Goal: Information Seeking & Learning: Learn about a topic

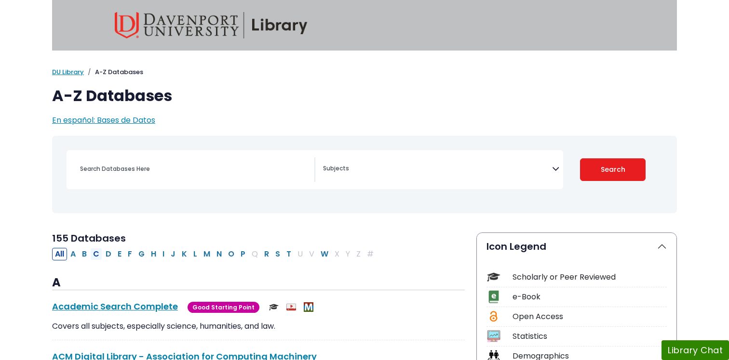
click at [99, 253] on button "C" at bounding box center [96, 254] width 12 height 13
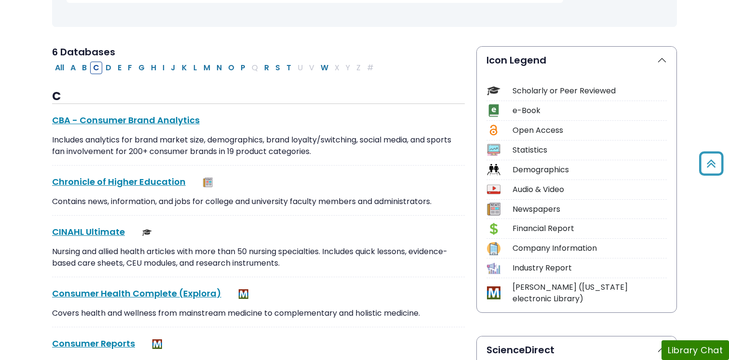
scroll to position [240, 0]
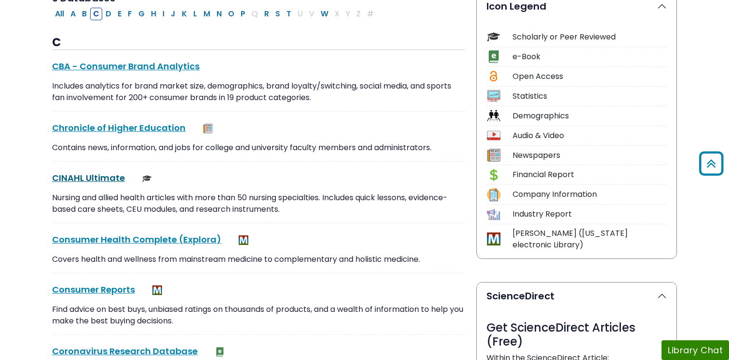
click at [98, 179] on link "CINAHL Ultimate This link opens in a new window" at bounding box center [88, 178] width 73 height 12
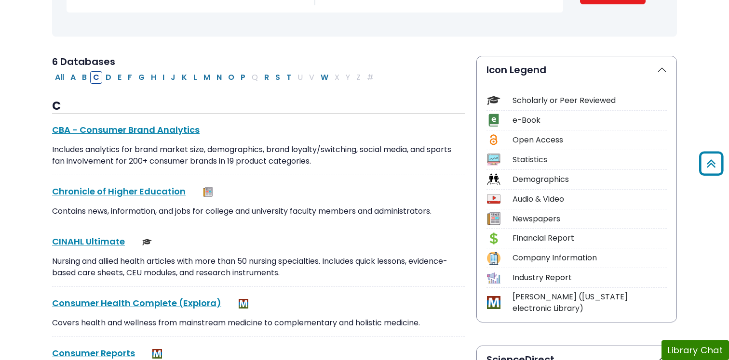
scroll to position [174, 0]
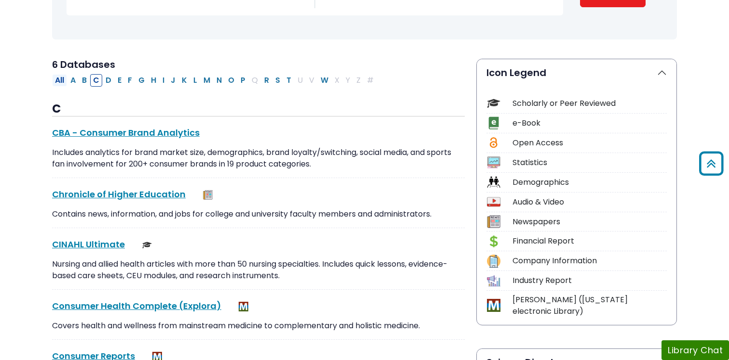
click at [60, 85] on button "All" at bounding box center [59, 80] width 15 height 13
select select "Database Subject Filter"
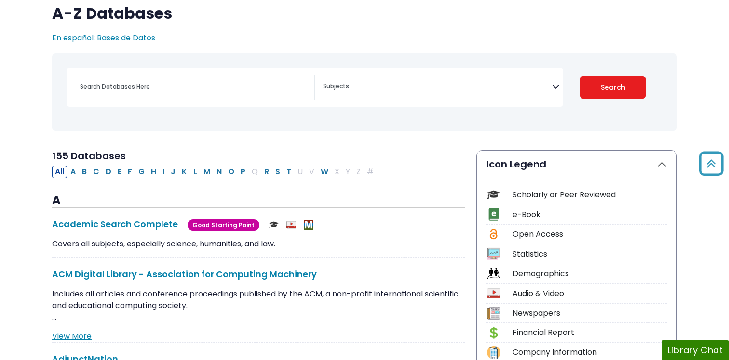
scroll to position [84, 0]
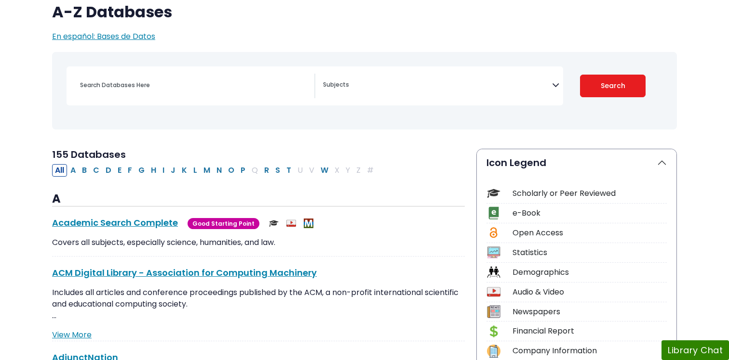
click at [479, 99] on div "[MEDICAL_DATA] Guide Accounting, Finance & Economics (ACCT, FINC & ECON) Advert…" at bounding box center [315, 86] width 496 height 39
click at [431, 88] on textarea "Search" at bounding box center [437, 86] width 229 height 8
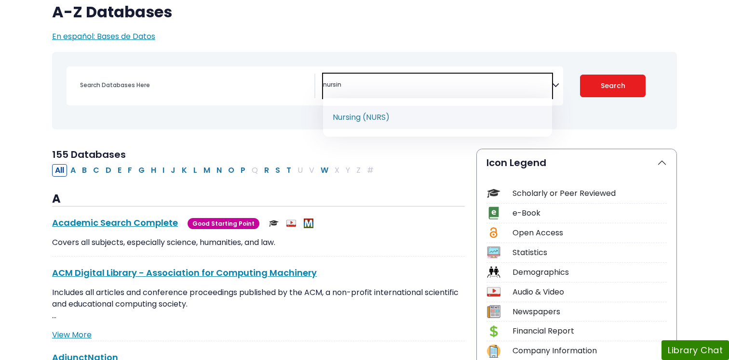
type textarea "nursin"
select select "219076"
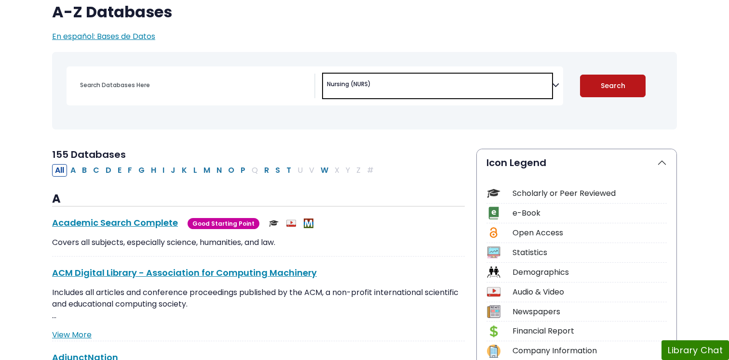
click at [627, 87] on button "Search" at bounding box center [613, 86] width 66 height 23
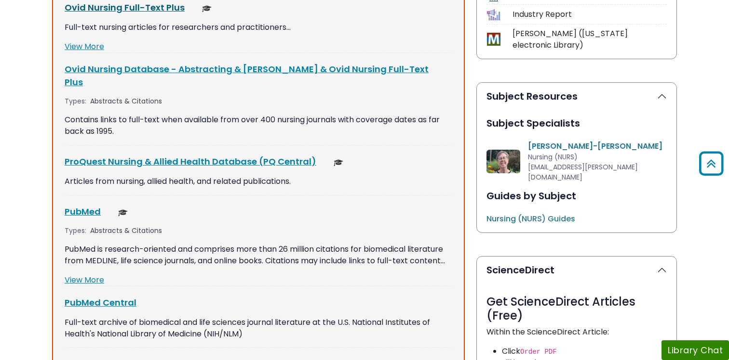
scroll to position [449, 0]
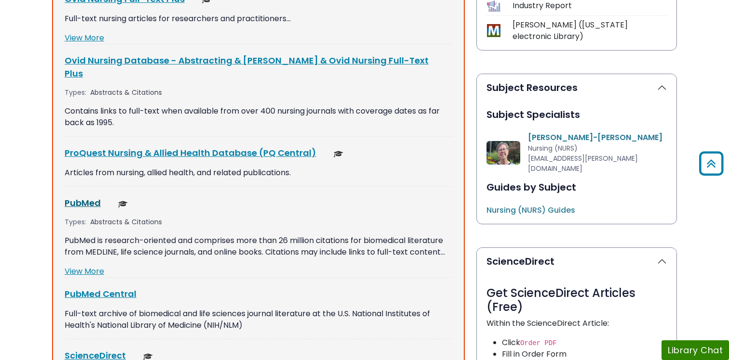
click at [90, 197] on link "PubMed This link opens in a new window" at bounding box center [83, 203] width 36 height 12
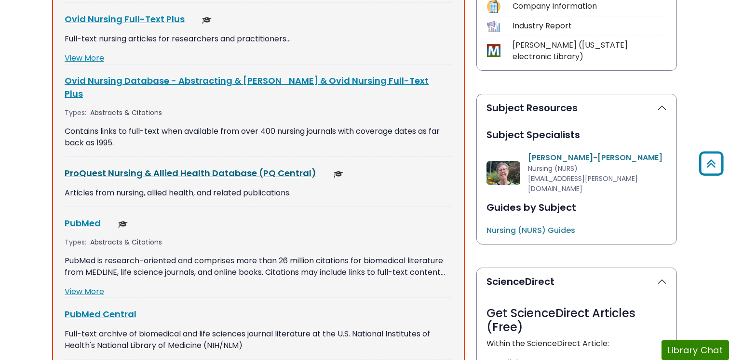
scroll to position [426, 0]
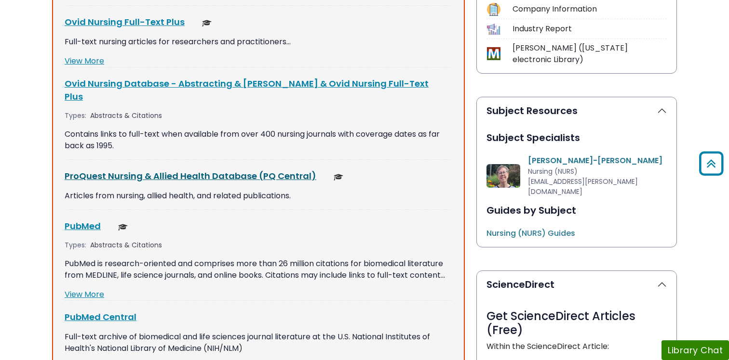
click at [210, 170] on link "ProQuest Nursing & Allied Health Database (PQ Central) This link opens in a new…" at bounding box center [191, 176] width 252 height 12
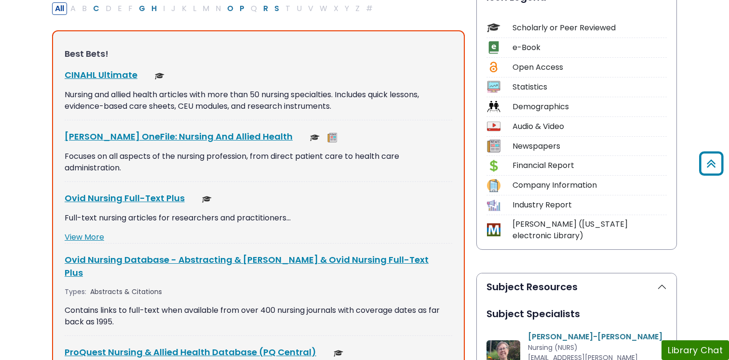
scroll to position [248, 0]
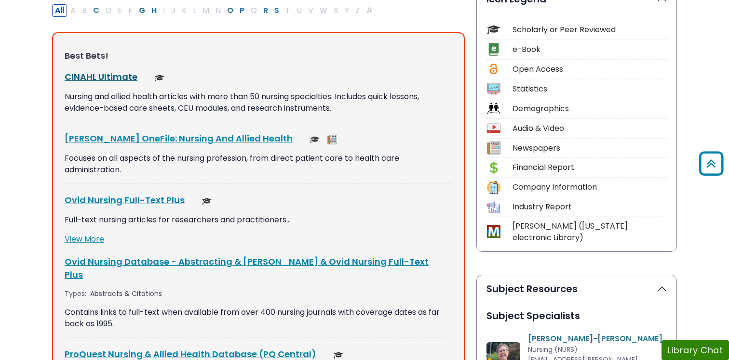
click at [113, 78] on link "CINAHL Ultimate This link opens in a new window" at bounding box center [101, 77] width 73 height 12
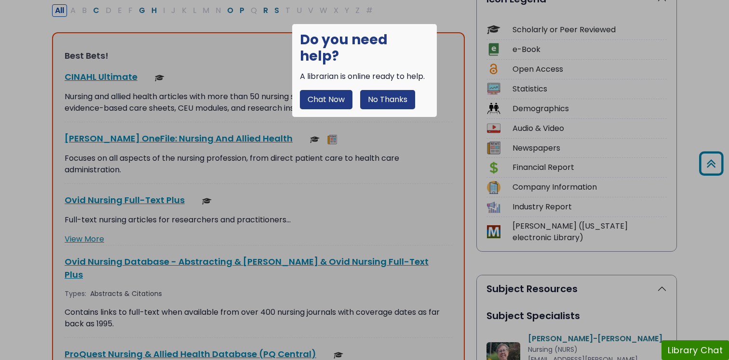
click at [376, 90] on button "No Thanks" at bounding box center [387, 99] width 55 height 19
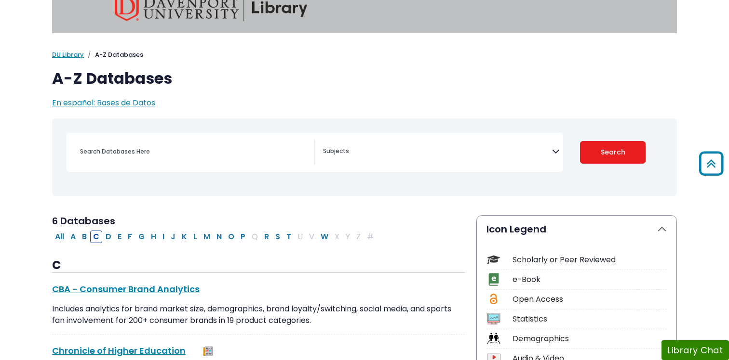
select select "Database Subject Filter"
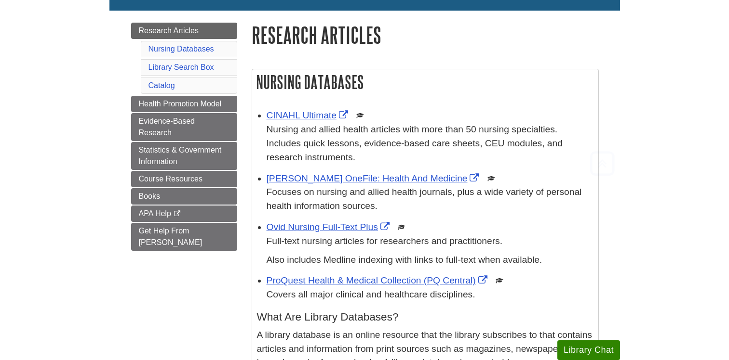
scroll to position [130, 0]
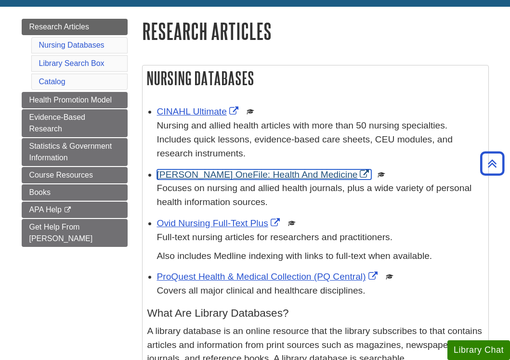
click at [244, 176] on link "[PERSON_NAME] OneFile: Health And Medicine" at bounding box center [264, 175] width 215 height 10
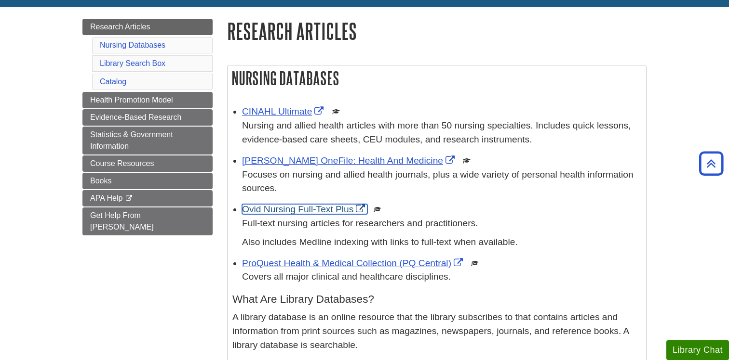
click at [317, 208] on link "Ovid Nursing Full-Text Plus" at bounding box center [304, 209] width 125 height 10
